Goal: Task Accomplishment & Management: Complete application form

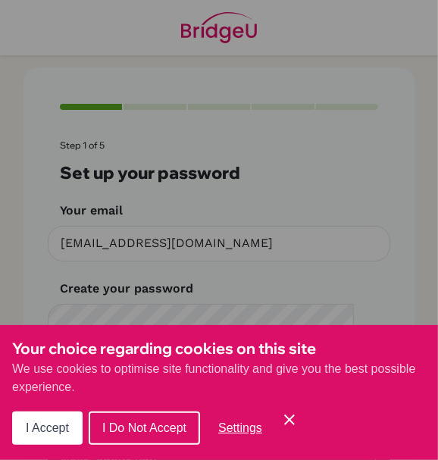
click at [295, 418] on icon "Save and close" at bounding box center [289, 419] width 11 height 11
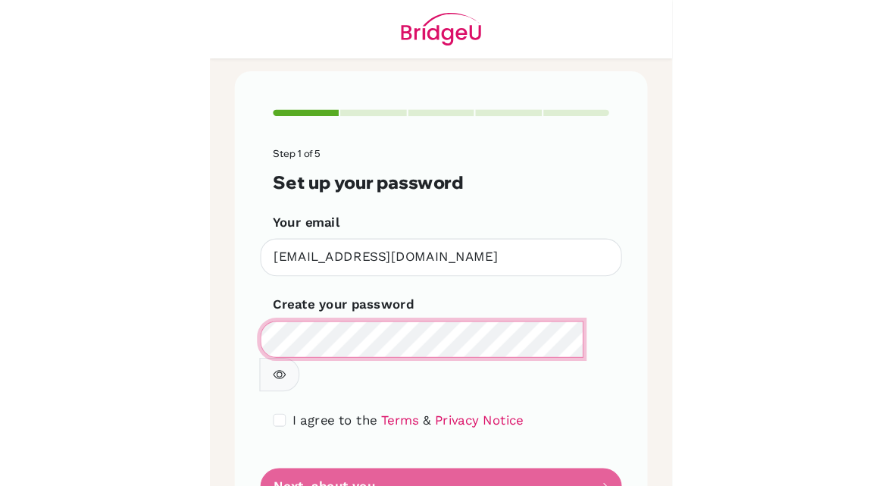
scroll to position [39, 0]
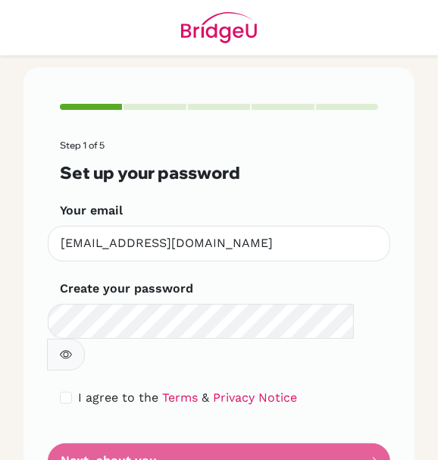
click at [323, 379] on form "Step 1 of 5 Set up your password Your email ichan@ichk.edu.hk Invalid email Cre…" at bounding box center [219, 309] width 318 height 339
click at [347, 389] on form "Step 1 of 5 Set up your password Your email ichan@ichk.edu.hk Invalid email Cre…" at bounding box center [219, 309] width 318 height 339
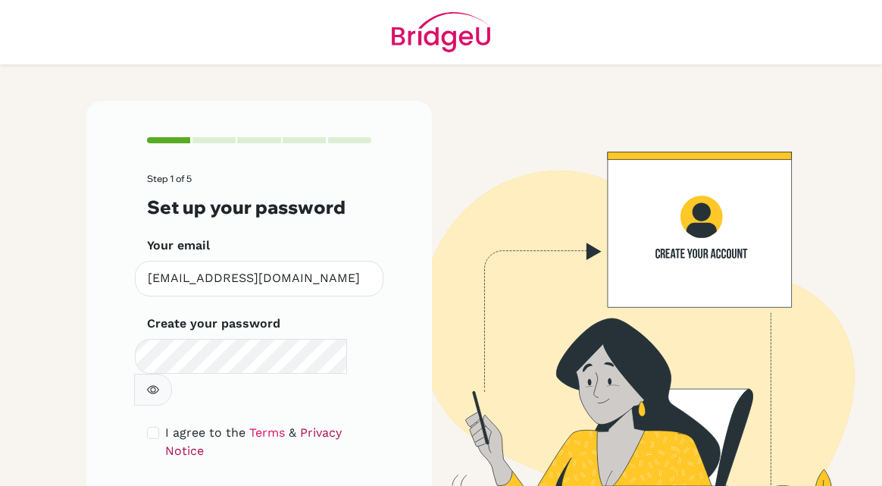
click at [170, 425] on link "Privacy Notice" at bounding box center [253, 441] width 176 height 33
click at [154, 426] on input "checkbox" at bounding box center [153, 432] width 12 height 12
checkbox input "true"
